Goal: Task Accomplishment & Management: Use online tool/utility

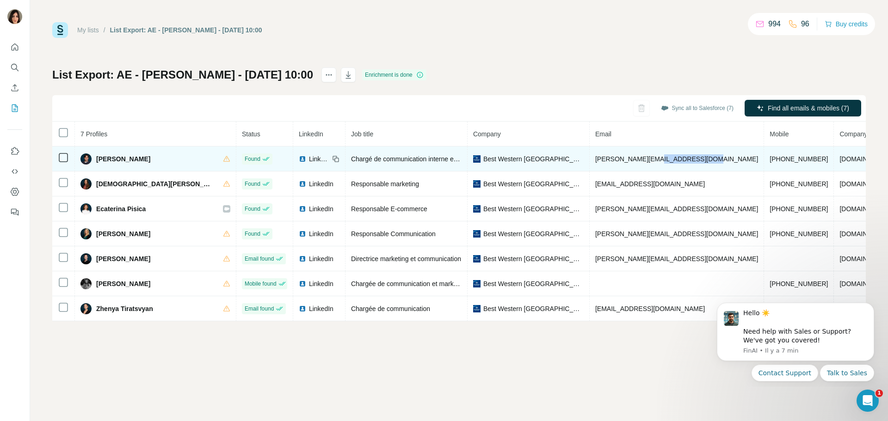
drag, startPoint x: 653, startPoint y: 158, endPoint x: 602, endPoint y: 162, distance: 51.5
click at [602, 162] on td "[PERSON_NAME][EMAIL_ADDRESS][DOMAIN_NAME]" at bounding box center [677, 159] width 174 height 25
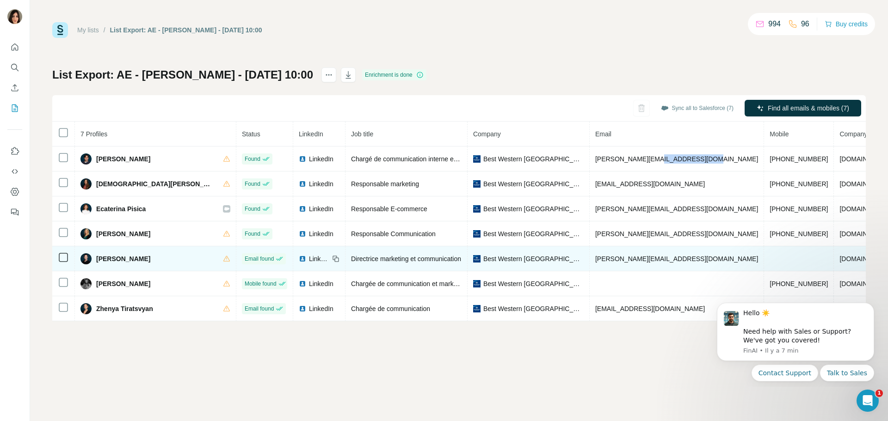
copy span "@[DOMAIN_NAME]"
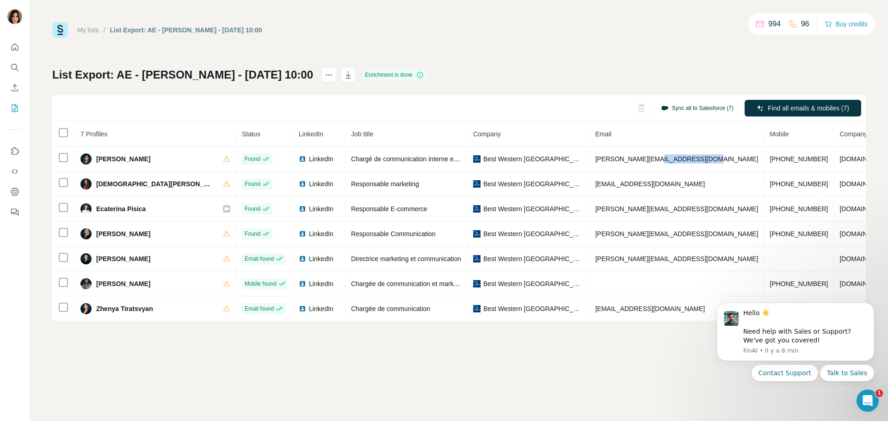
click at [704, 107] on button "Sync all to Salesforce (7)" at bounding box center [697, 108] width 86 height 14
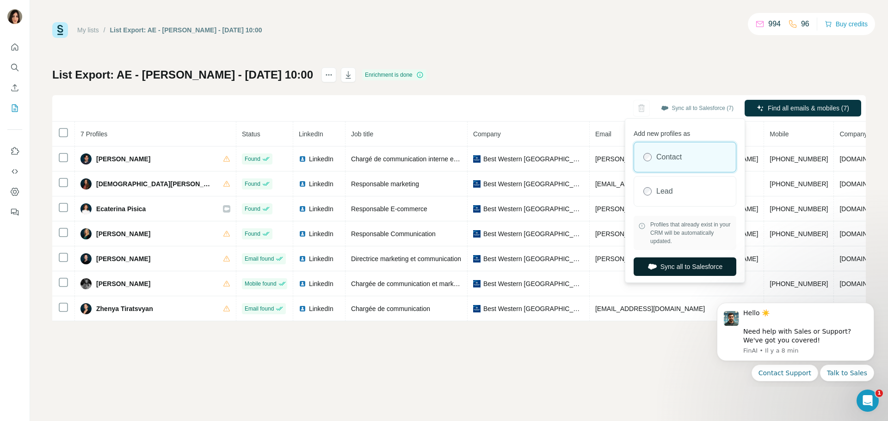
click at [702, 265] on button "Sync all to Salesforce" at bounding box center [684, 267] width 103 height 18
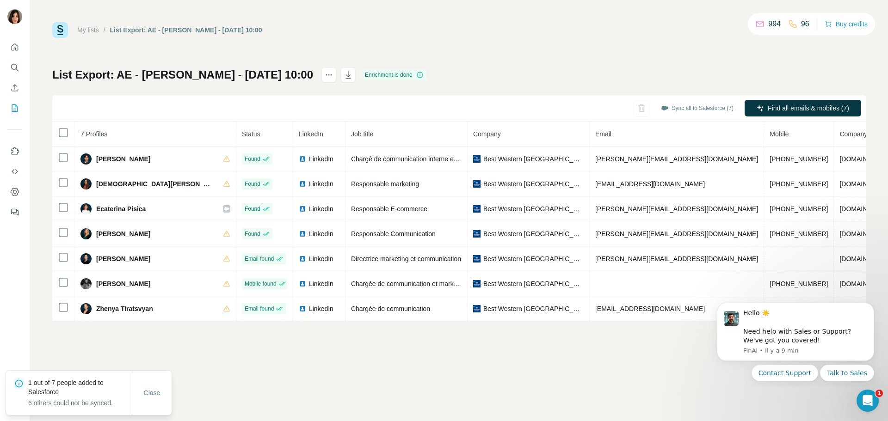
click at [609, 369] on div "My lists / List Export: AE - [PERSON_NAME] - [DATE] 10:00 994 96 Buy credits Li…" at bounding box center [459, 210] width 858 height 421
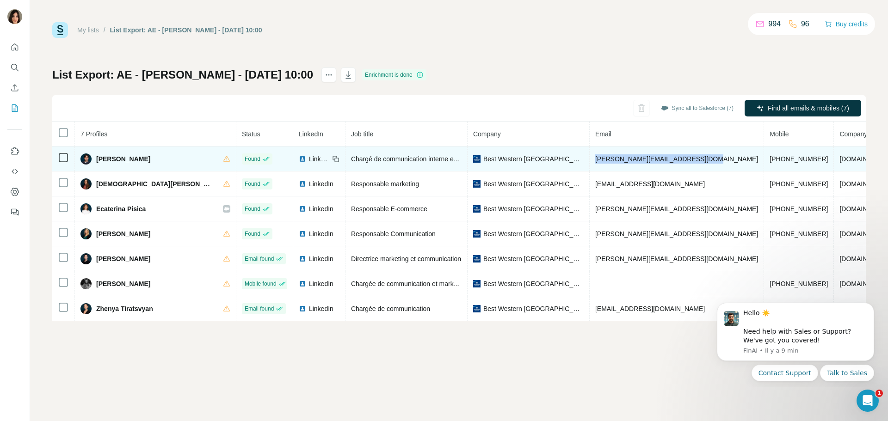
drag, startPoint x: 655, startPoint y: 163, endPoint x: 549, endPoint y: 160, distance: 105.5
click at [590, 160] on td "[PERSON_NAME][EMAIL_ADDRESS][DOMAIN_NAME]" at bounding box center [677, 159] width 174 height 25
copy span "[PERSON_NAME][EMAIL_ADDRESS][DOMAIN_NAME]"
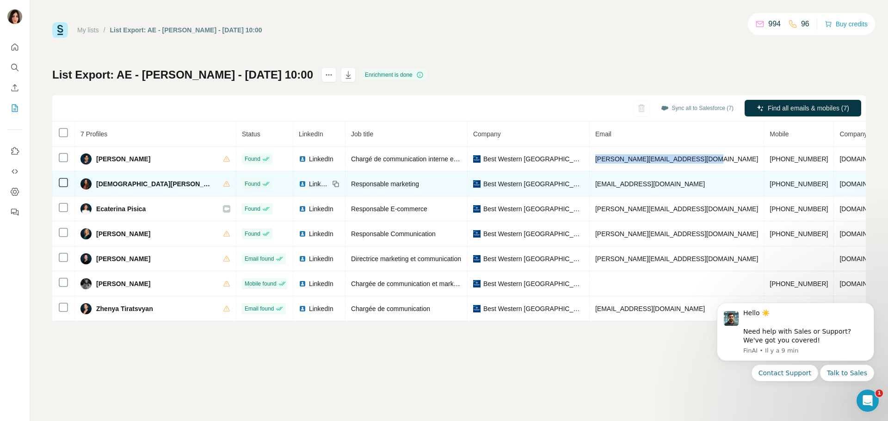
drag, startPoint x: 658, startPoint y: 182, endPoint x: 547, endPoint y: 193, distance: 112.5
click at [590, 193] on td "[EMAIL_ADDRESS][DOMAIN_NAME]" at bounding box center [677, 184] width 174 height 25
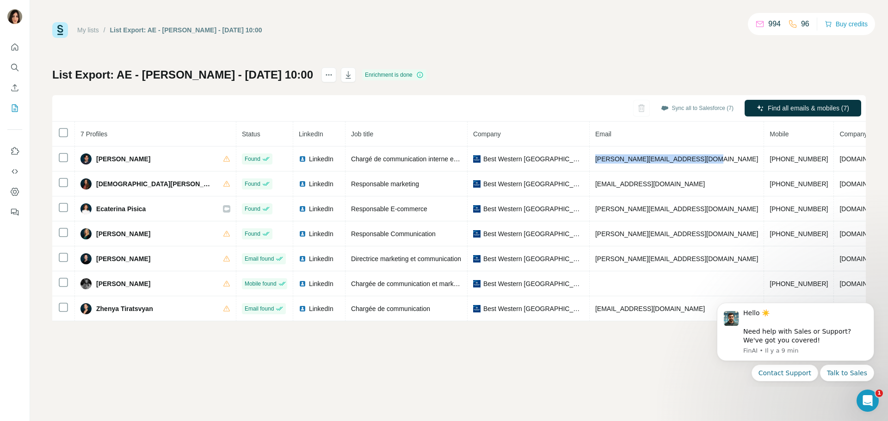
copy span "[EMAIL_ADDRESS][DOMAIN_NAME]"
click at [704, 110] on button "Sync all to Salesforce (7)" at bounding box center [697, 108] width 86 height 14
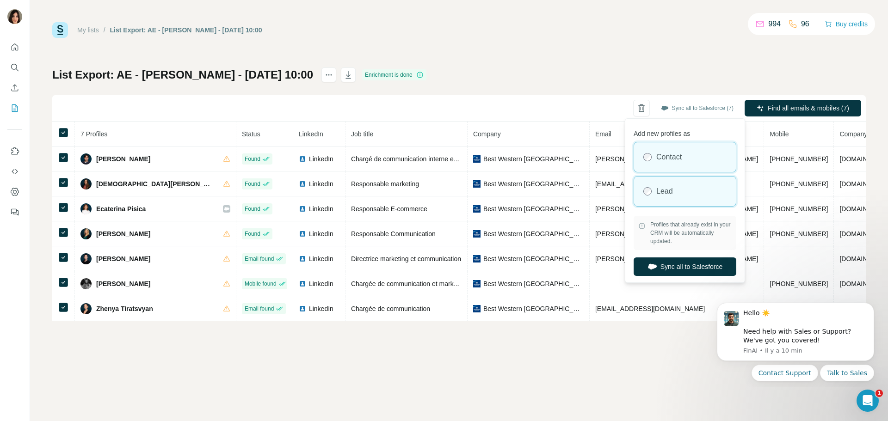
click at [682, 189] on div "Lead" at bounding box center [685, 192] width 102 height 30
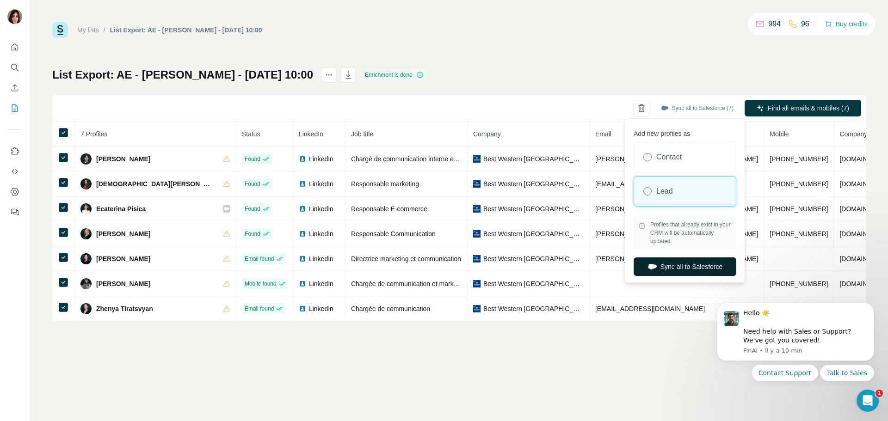
click at [689, 269] on button "Sync all to Salesforce" at bounding box center [684, 267] width 103 height 18
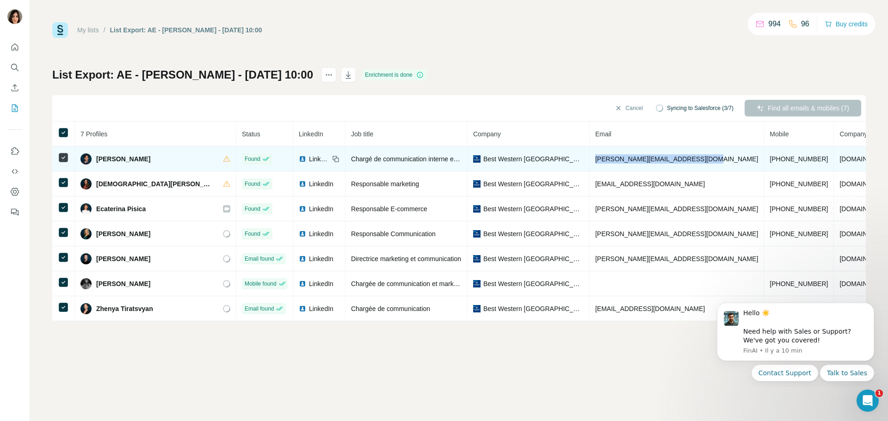
drag, startPoint x: 653, startPoint y: 157, endPoint x: 550, endPoint y: 163, distance: 103.3
click at [590, 163] on td "[PERSON_NAME][EMAIL_ADDRESS][DOMAIN_NAME]" at bounding box center [677, 159] width 174 height 25
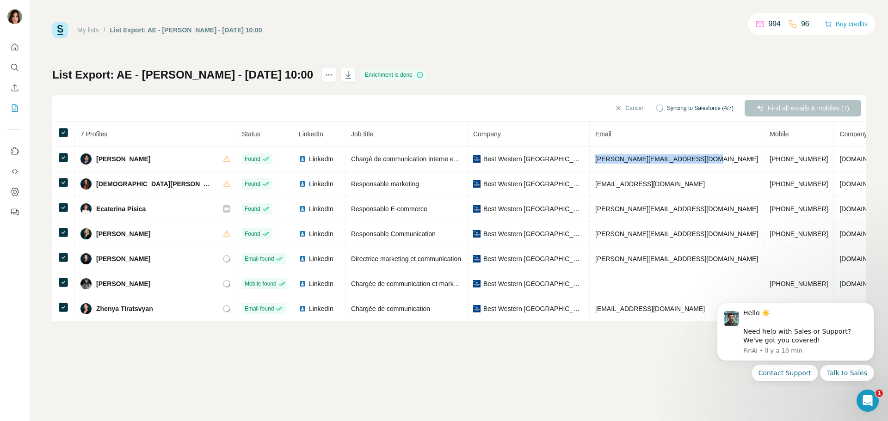
copy span "[PERSON_NAME][EMAIL_ADDRESS][DOMAIN_NAME]"
